Goal: Check status: Check status

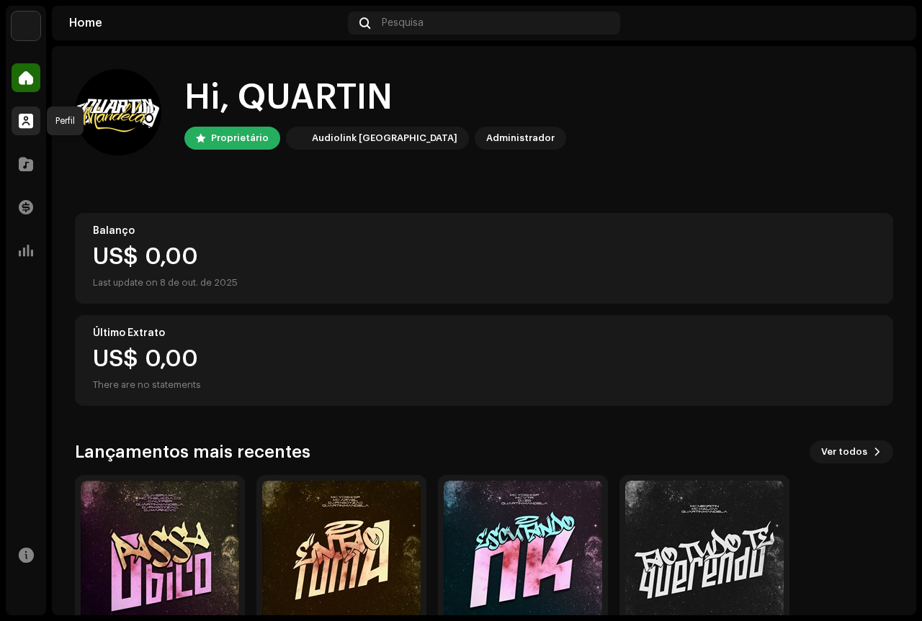
click at [29, 118] on span at bounding box center [26, 121] width 14 height 12
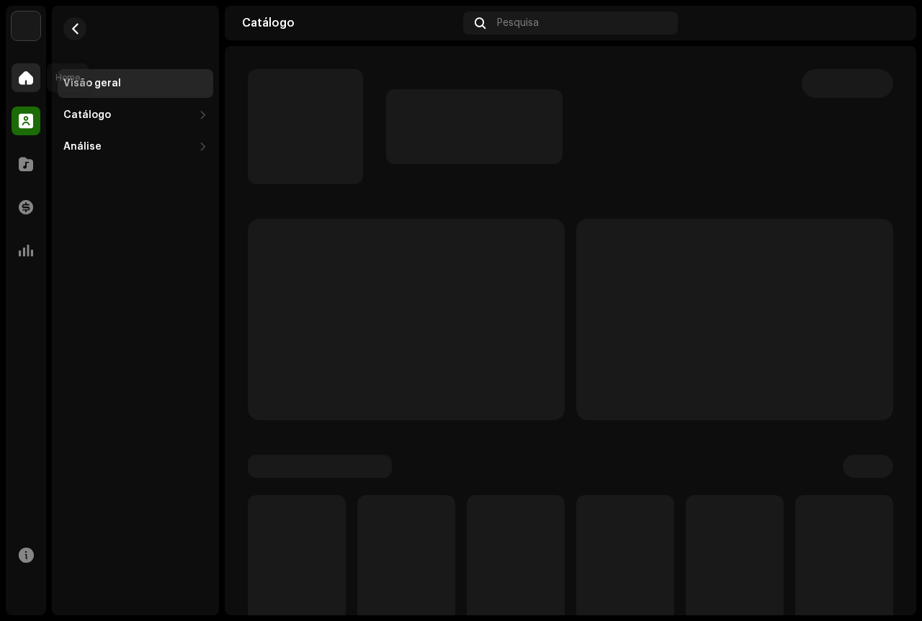
click at [32, 78] on span at bounding box center [26, 78] width 14 height 12
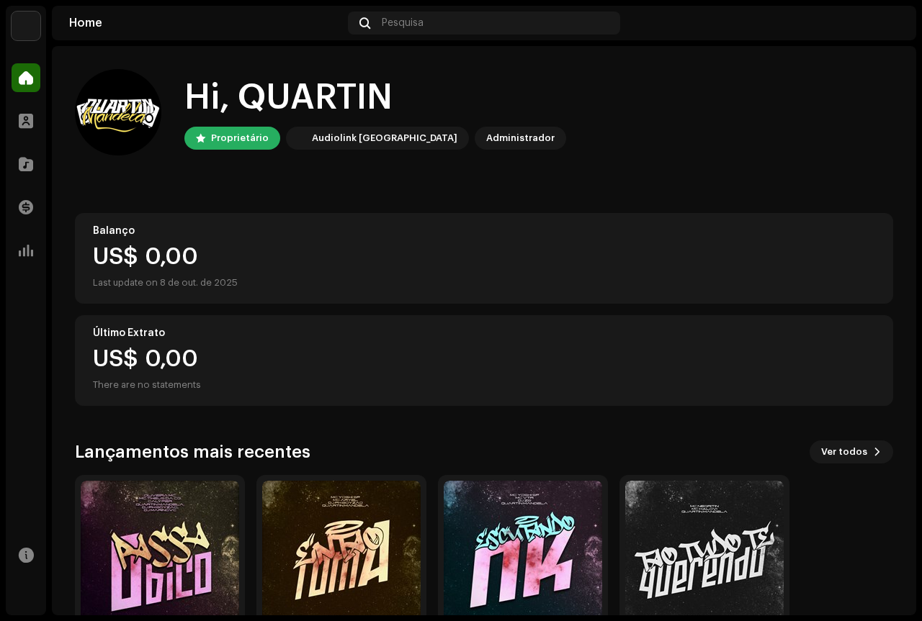
drag, startPoint x: 158, startPoint y: 564, endPoint x: 158, endPoint y: 549, distance: 14.4
click at [158, 549] on img at bounding box center [160, 560] width 158 height 158
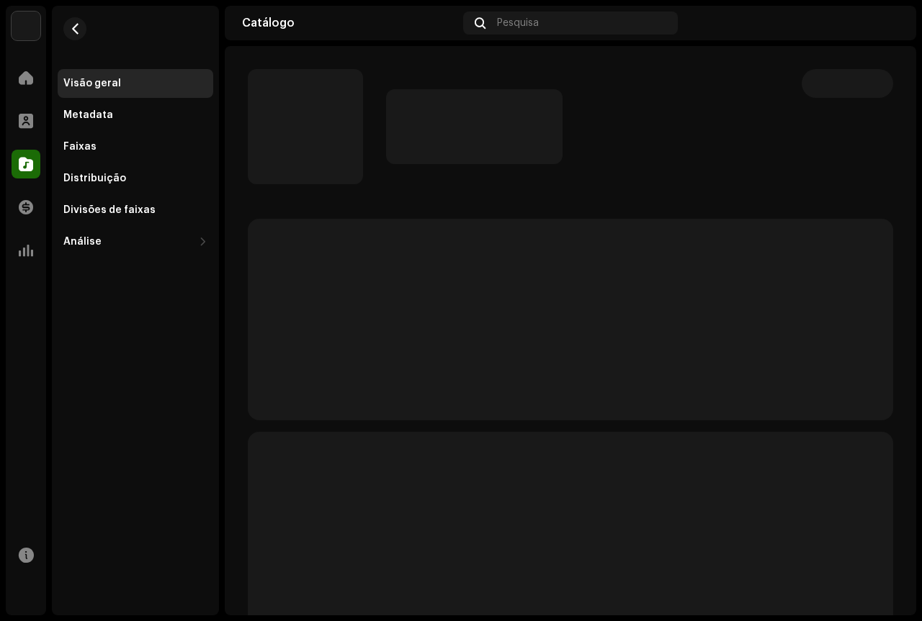
click at [158, 549] on div "Visão geral Metadata Faixas Distribuição Divisões de faixas Análise Consumo Eng…" at bounding box center [135, 311] width 167 height 610
click at [32, 91] on div at bounding box center [26, 77] width 29 height 29
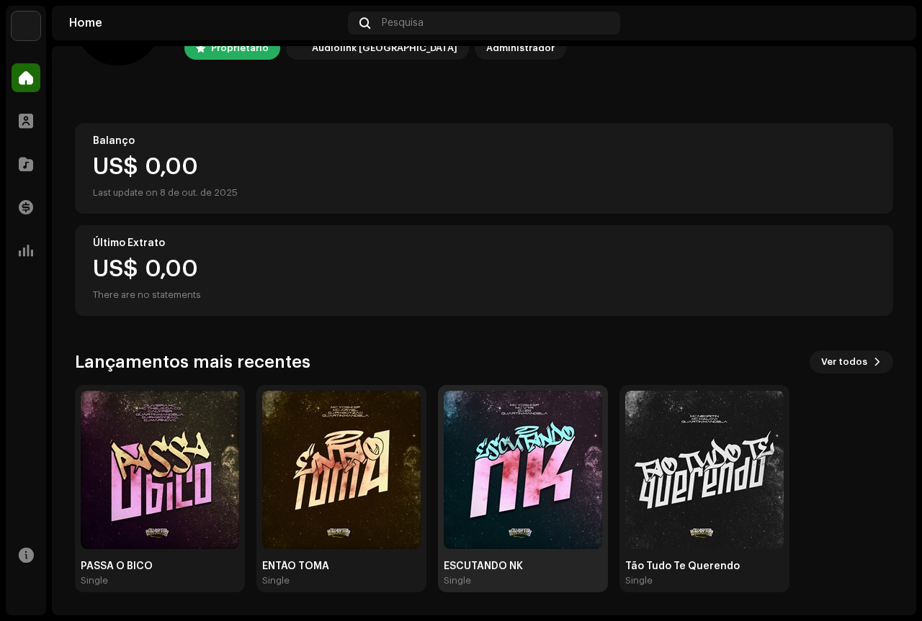
click at [548, 459] on img at bounding box center [523, 470] width 158 height 158
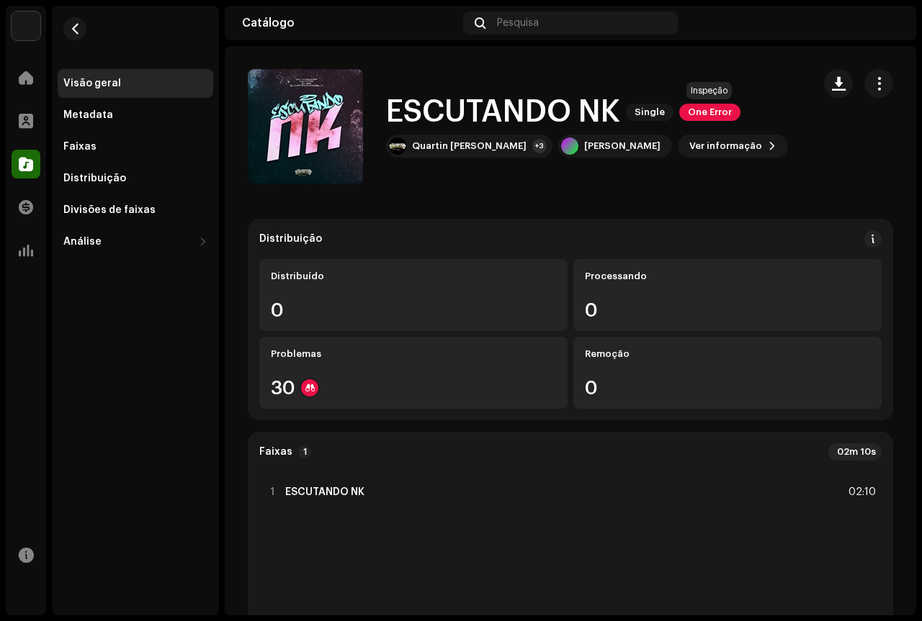
click at [700, 111] on span "One Error" at bounding box center [709, 112] width 61 height 17
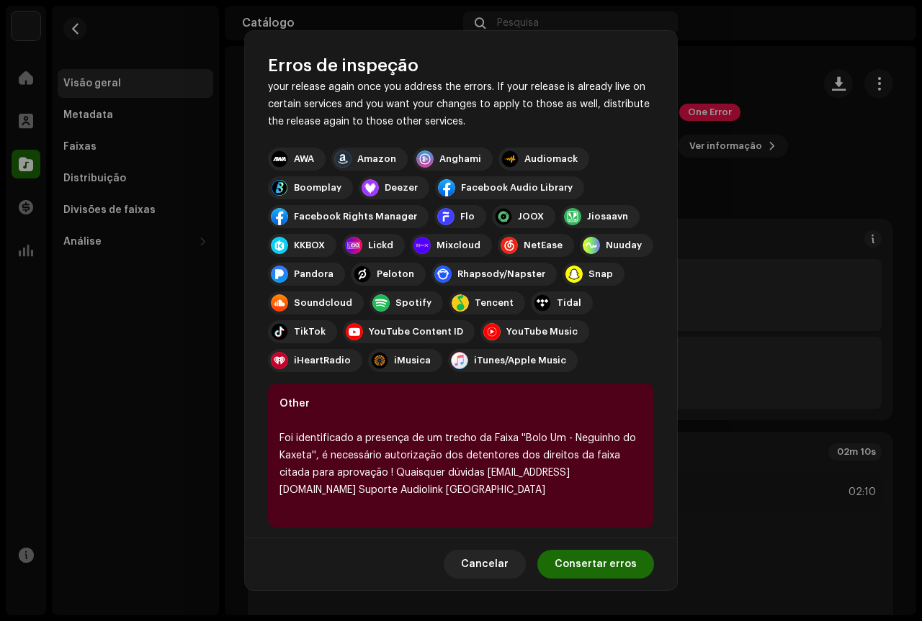
scroll to position [104, 0]
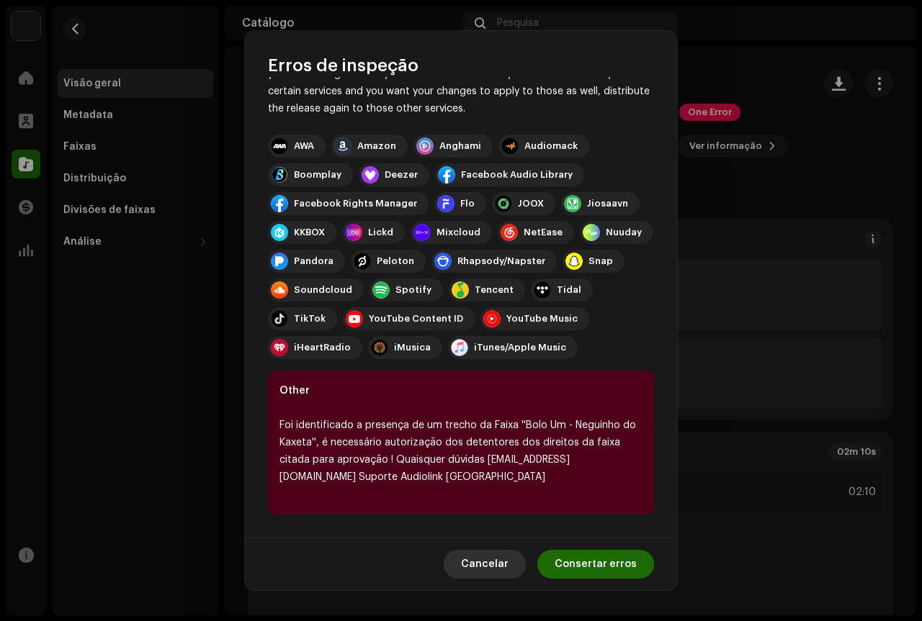
click at [504, 563] on span "Cancelar" at bounding box center [485, 564] width 48 height 29
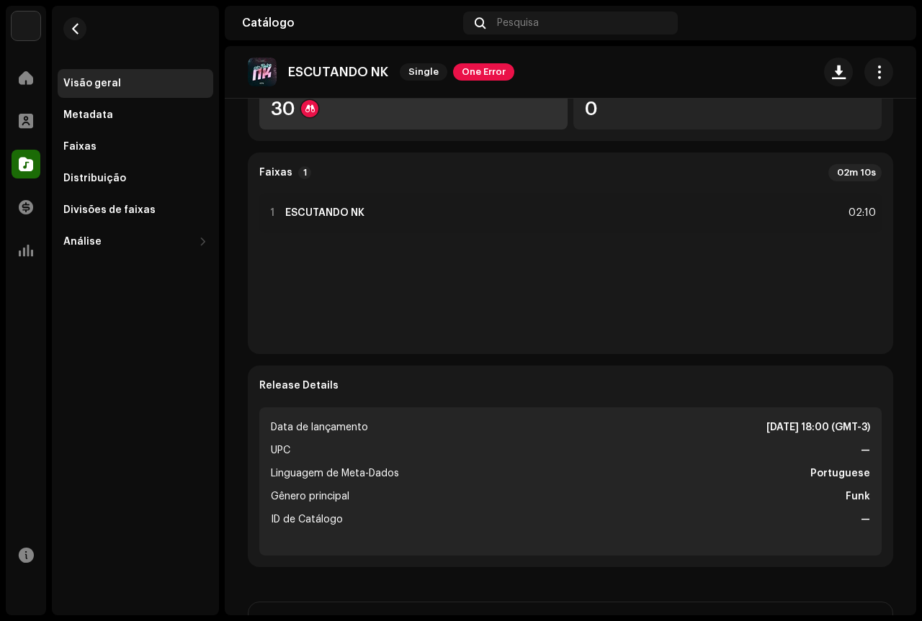
scroll to position [0, 0]
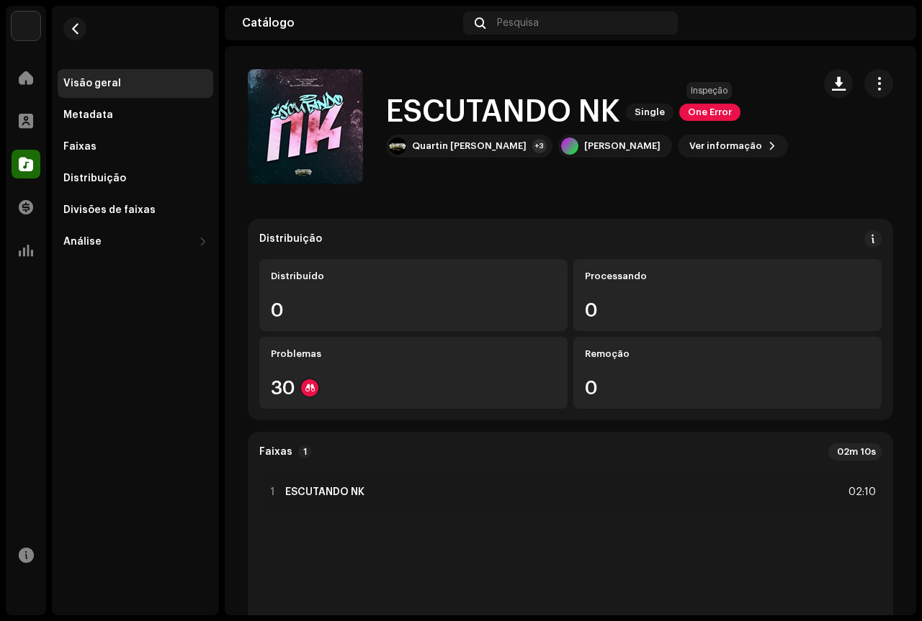
click at [716, 105] on span "One Error" at bounding box center [709, 112] width 61 height 17
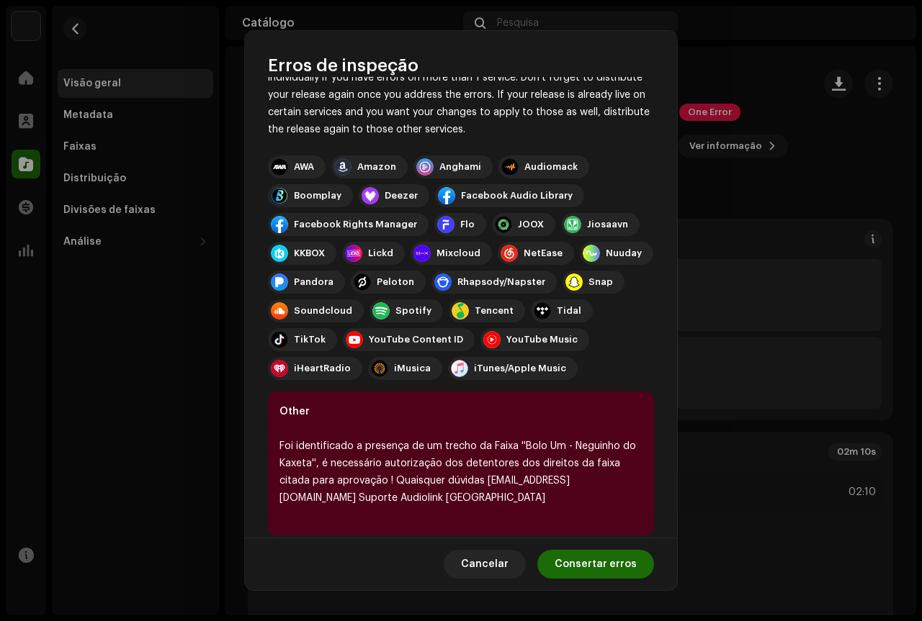
scroll to position [104, 0]
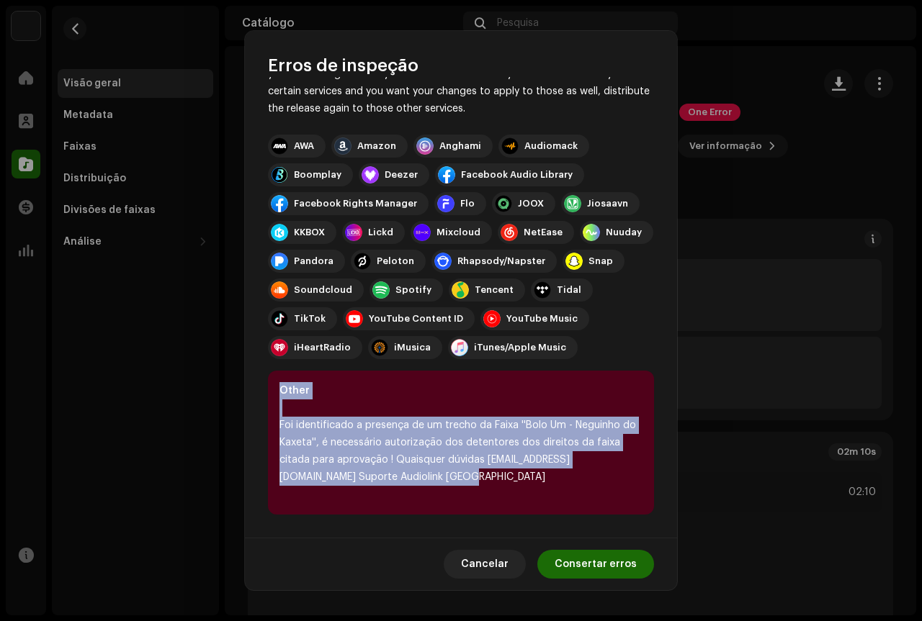
drag, startPoint x: 539, startPoint y: 462, endPoint x: 274, endPoint y: 390, distance: 274.4
click at [274, 390] on div "Other Foi identificado a presença de um trecho da Faixa ''Bolo Um - Neguinho do…" at bounding box center [461, 443] width 386 height 144
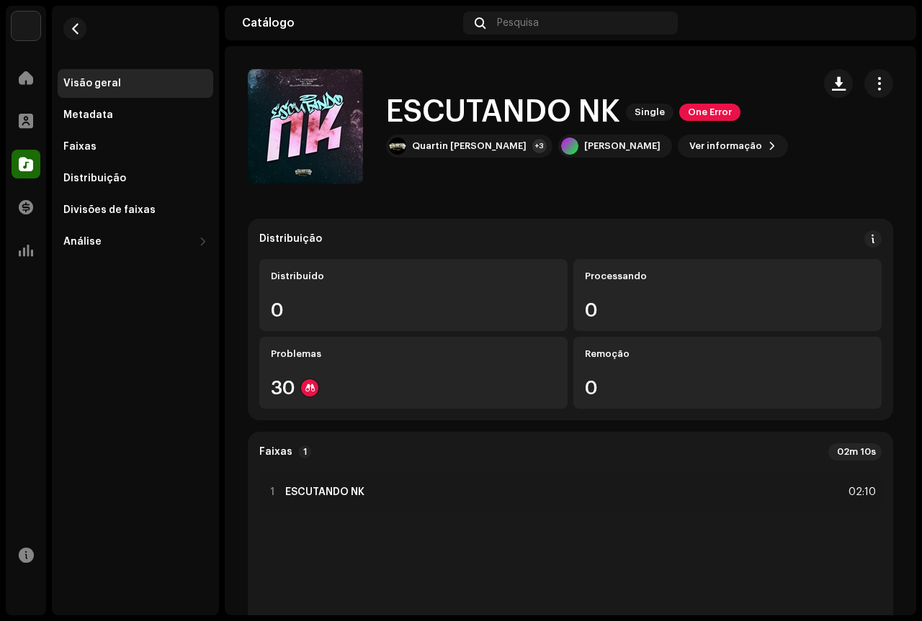
click at [802, 319] on div "Erros de inspeção Encontramos os erros abaixo ao inspecionar seu lançamento. IM…" at bounding box center [461, 310] width 922 height 621
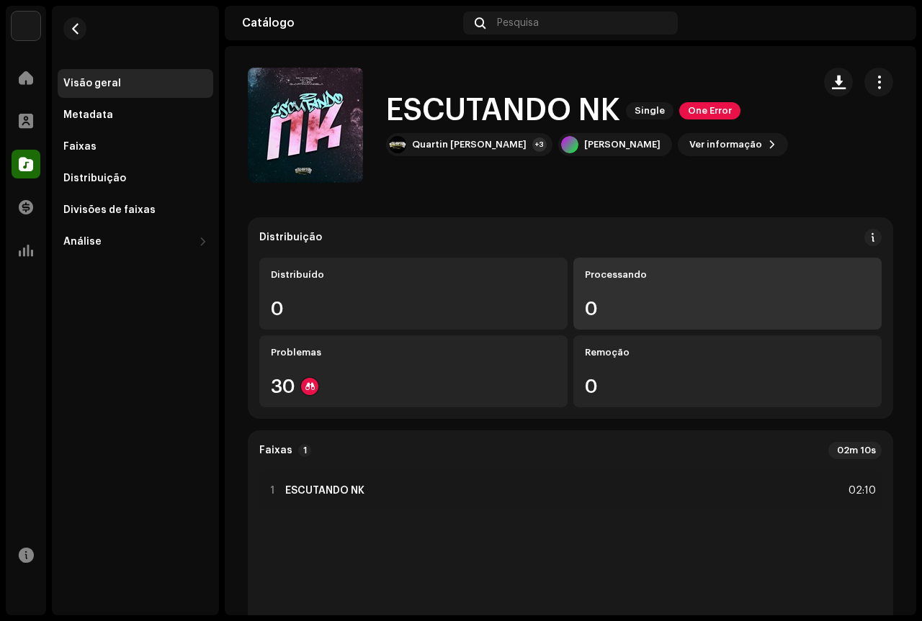
scroll to position [0, 0]
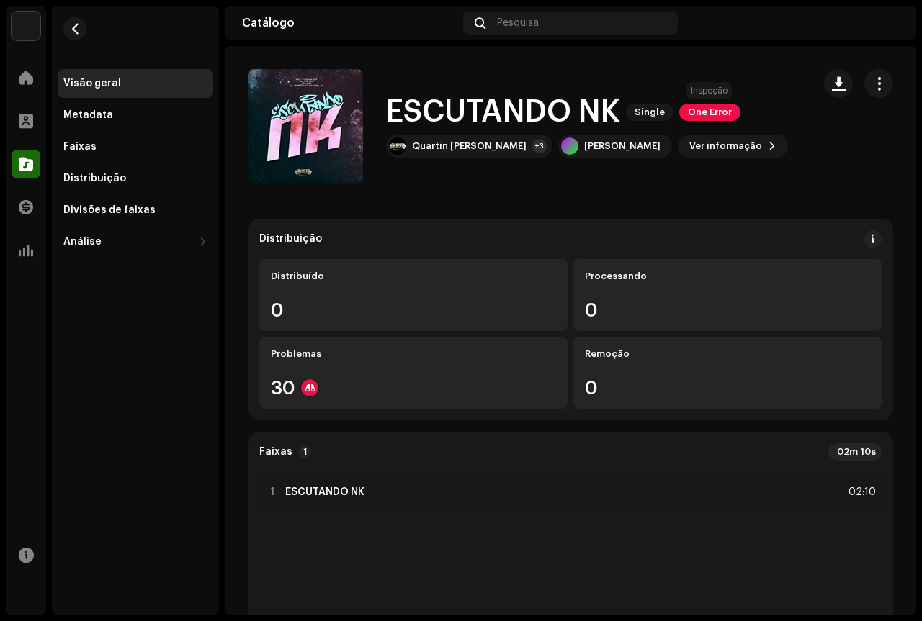
click at [716, 111] on span "One Error" at bounding box center [709, 112] width 61 height 17
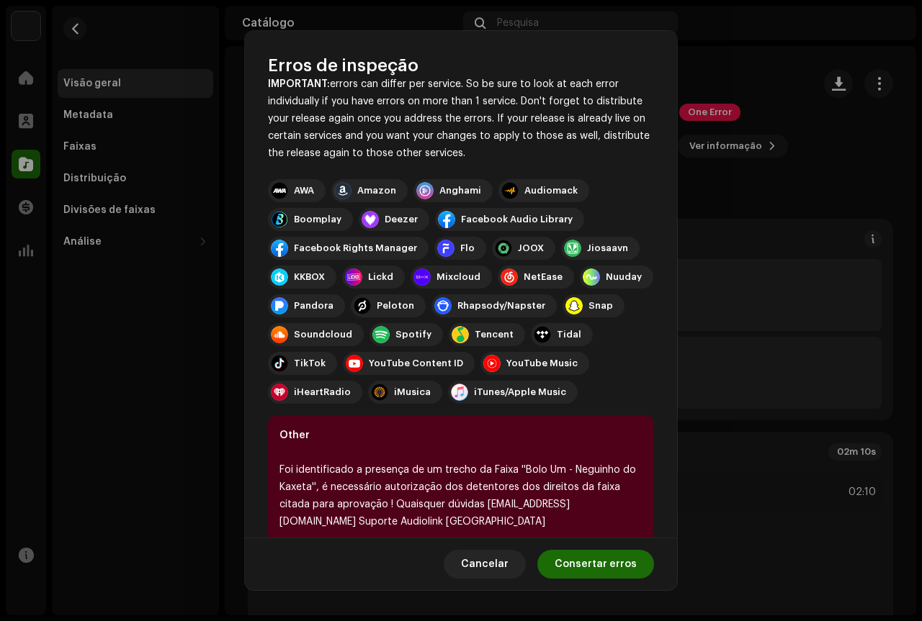
scroll to position [104, 0]
